Goal: Information Seeking & Learning: Learn about a topic

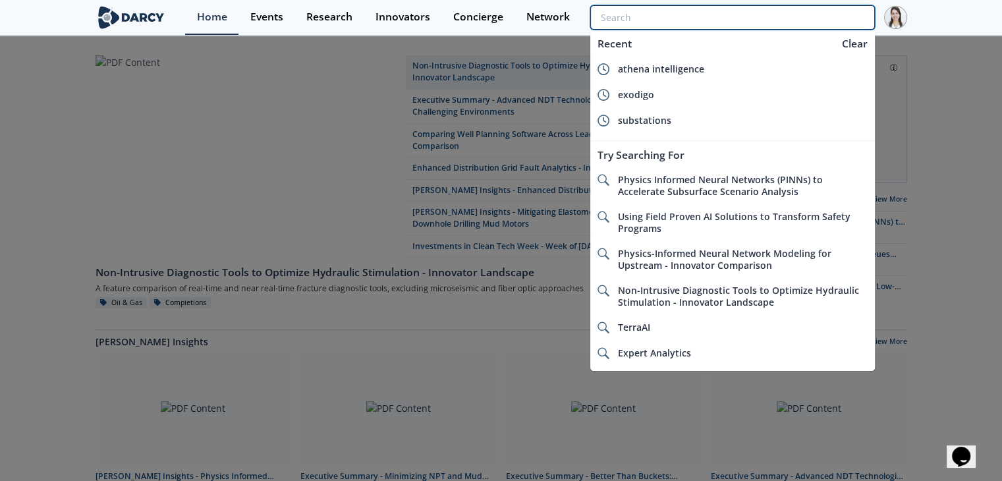
click at [800, 22] on input "search" at bounding box center [732, 17] width 284 height 24
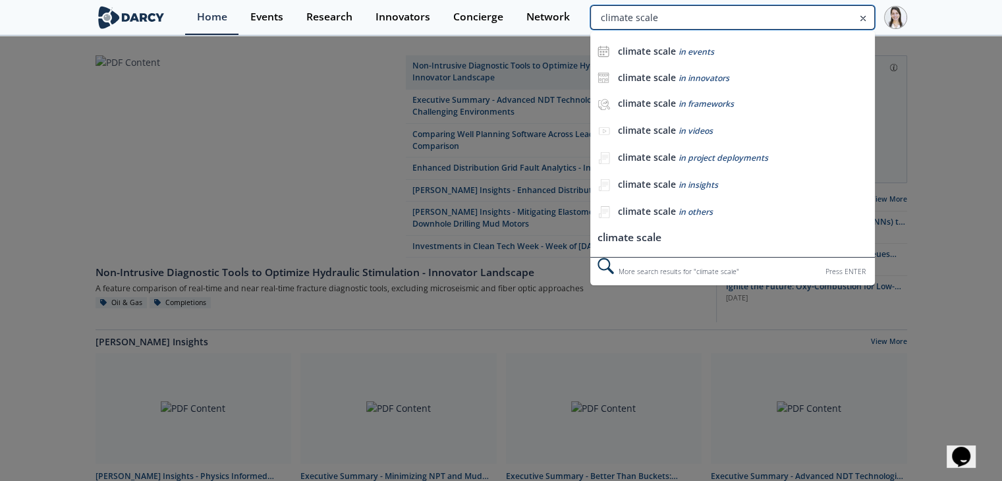
type input "climate scale"
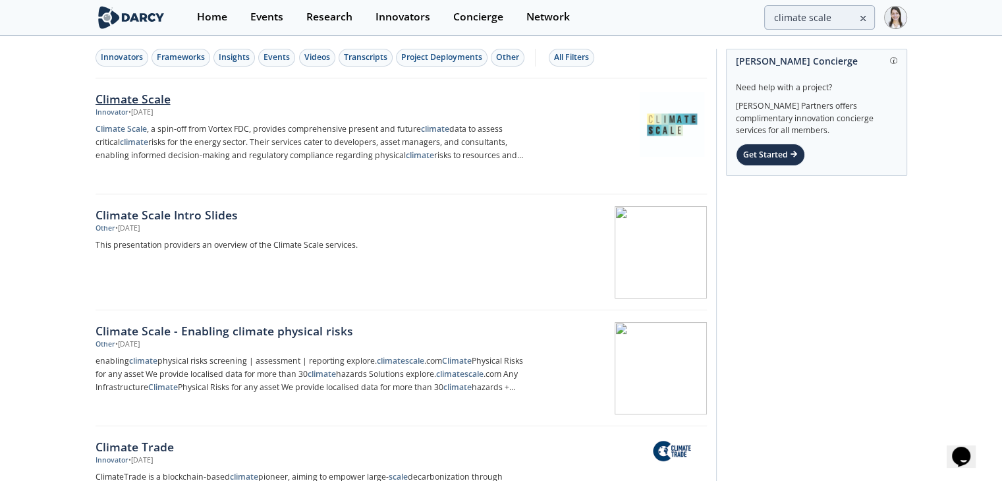
click at [130, 105] on div "Climate Scale" at bounding box center [314, 98] width 436 height 17
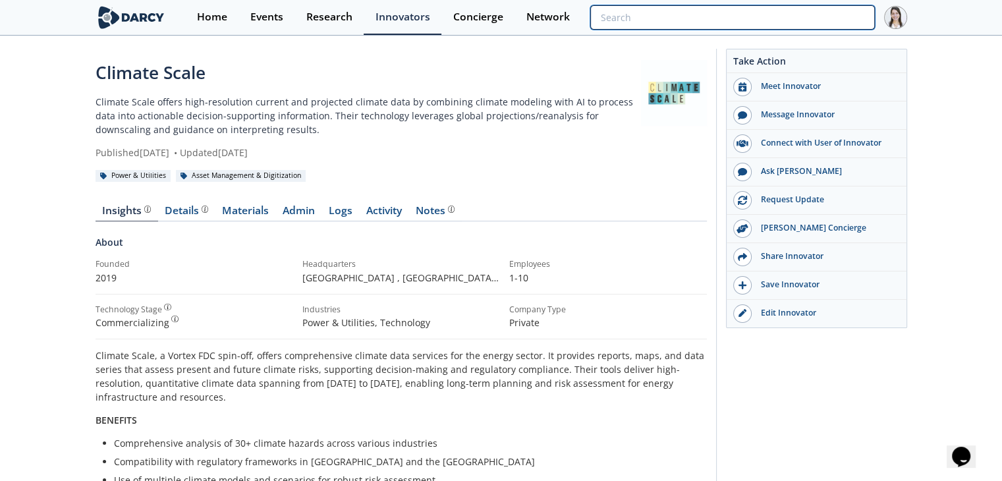
click at [806, 11] on input "search" at bounding box center [732, 17] width 284 height 24
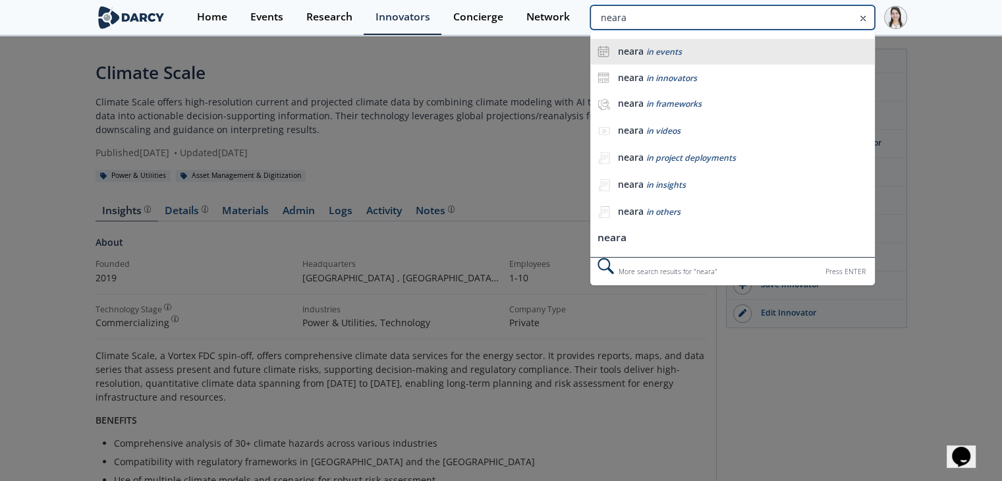
type input "neara"
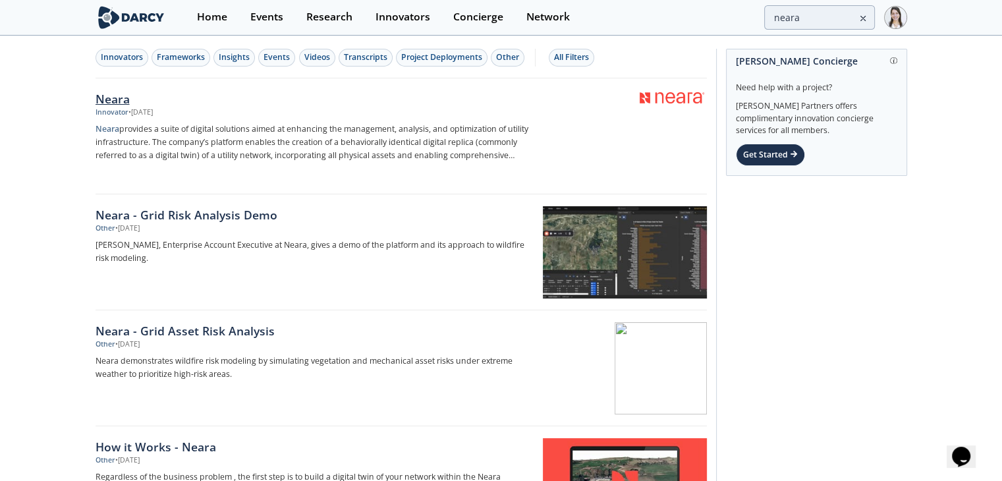
click at [119, 101] on div "Neara" at bounding box center [314, 98] width 436 height 17
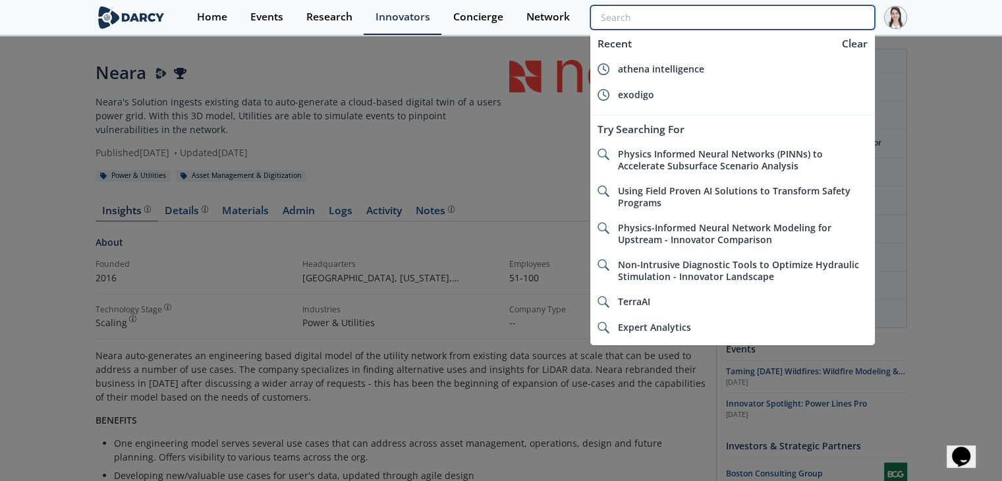
click at [810, 14] on input "search" at bounding box center [732, 17] width 284 height 24
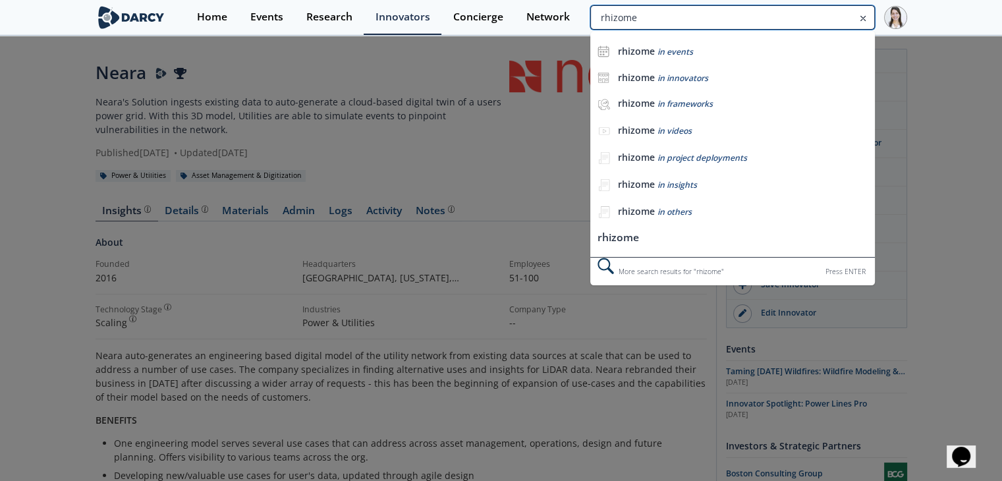
type input "rhizome"
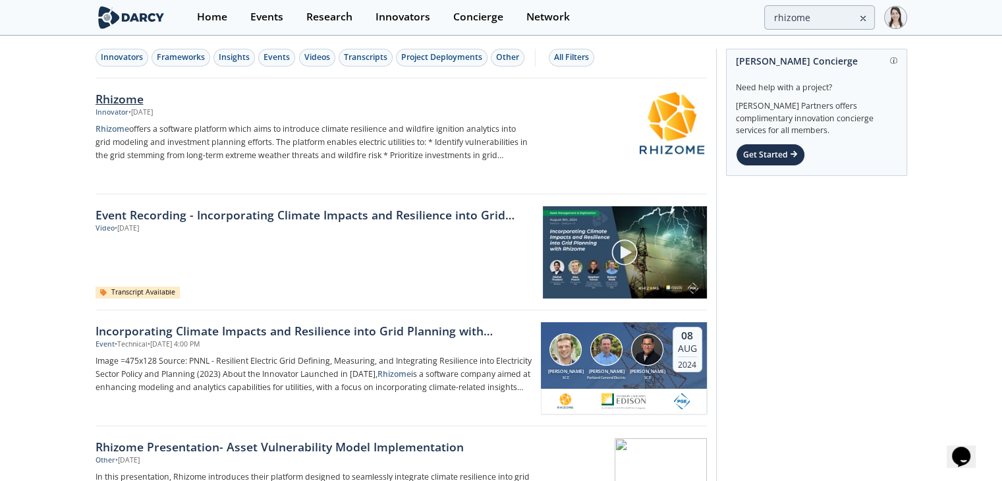
click at [120, 99] on div "Rhizome" at bounding box center [314, 98] width 436 height 17
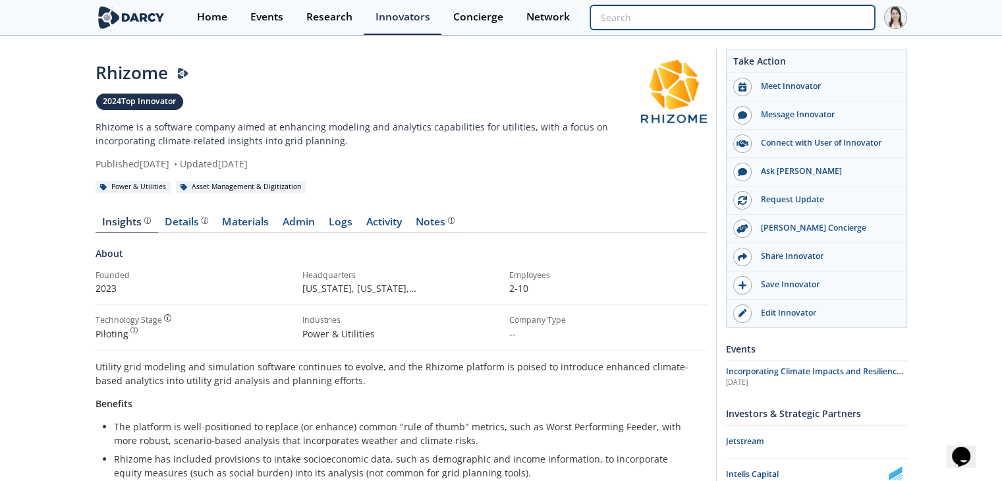
click at [808, 16] on input "search" at bounding box center [732, 17] width 284 height 24
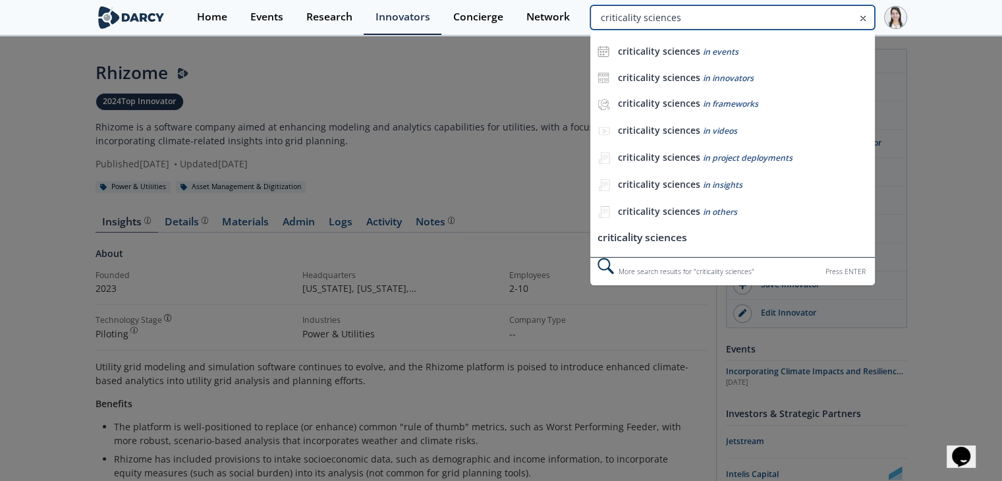
type input "criticality sciences"
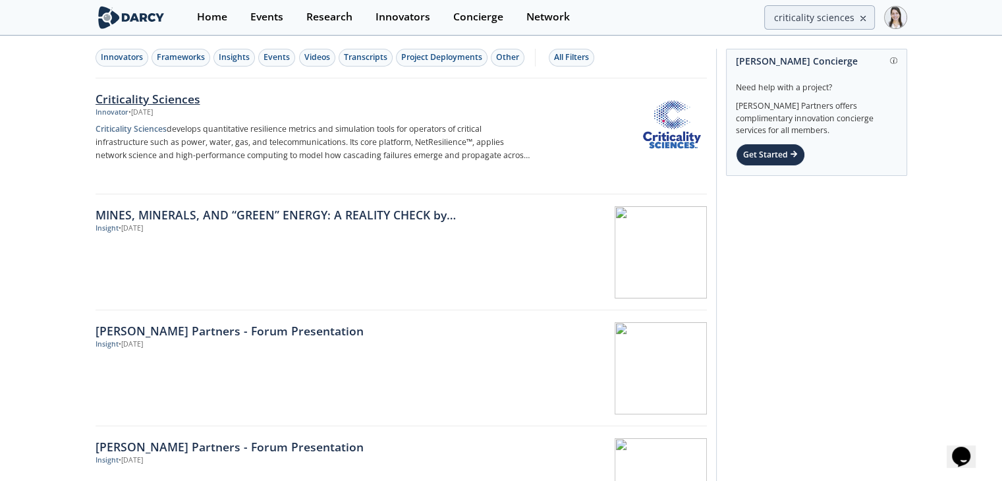
click at [661, 119] on img at bounding box center [672, 124] width 65 height 65
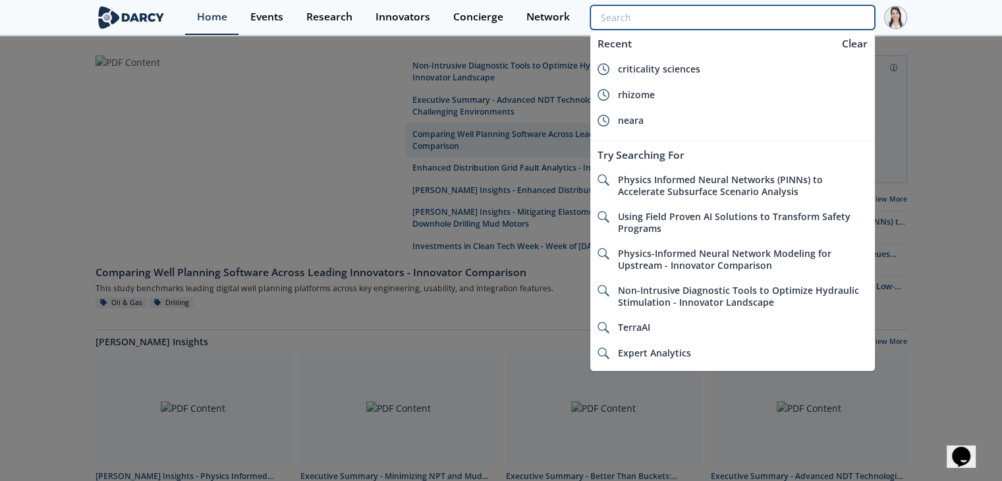
click at [826, 17] on input "search" at bounding box center [732, 17] width 284 height 24
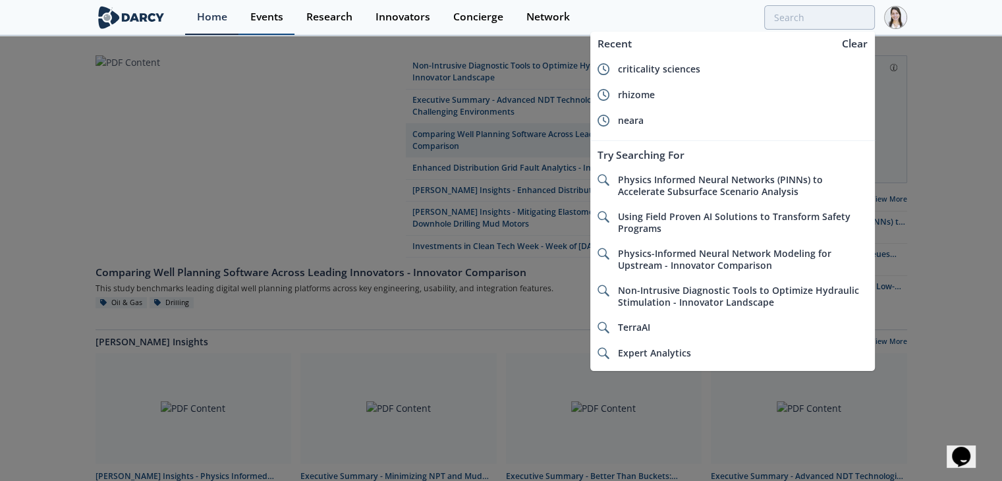
click at [274, 29] on link "Events" at bounding box center [266, 17] width 56 height 35
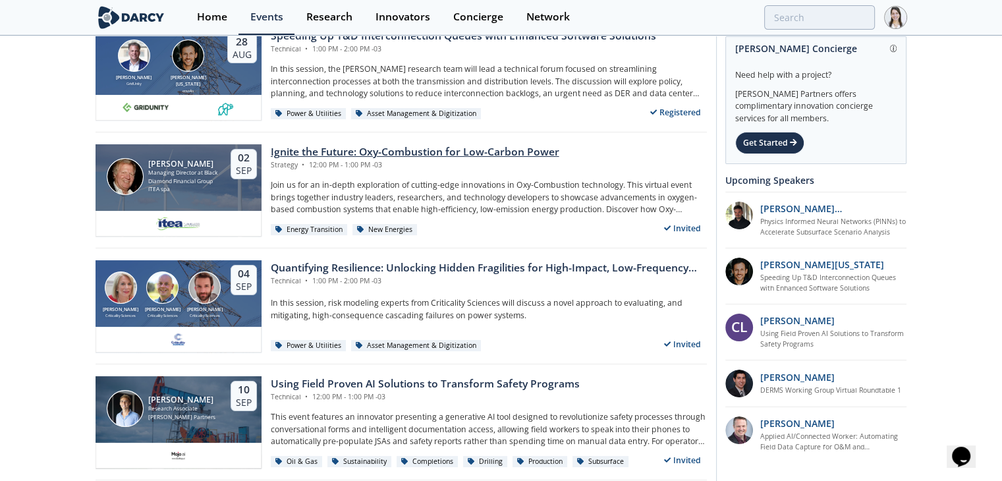
scroll to position [179, 0]
click at [329, 272] on div "Quantifying Resilience: Unlocking Hidden Fragilities for High-Impact, Low-Frequ…" at bounding box center [489, 268] width 436 height 16
